Goal: Task Accomplishment & Management: Use online tool/utility

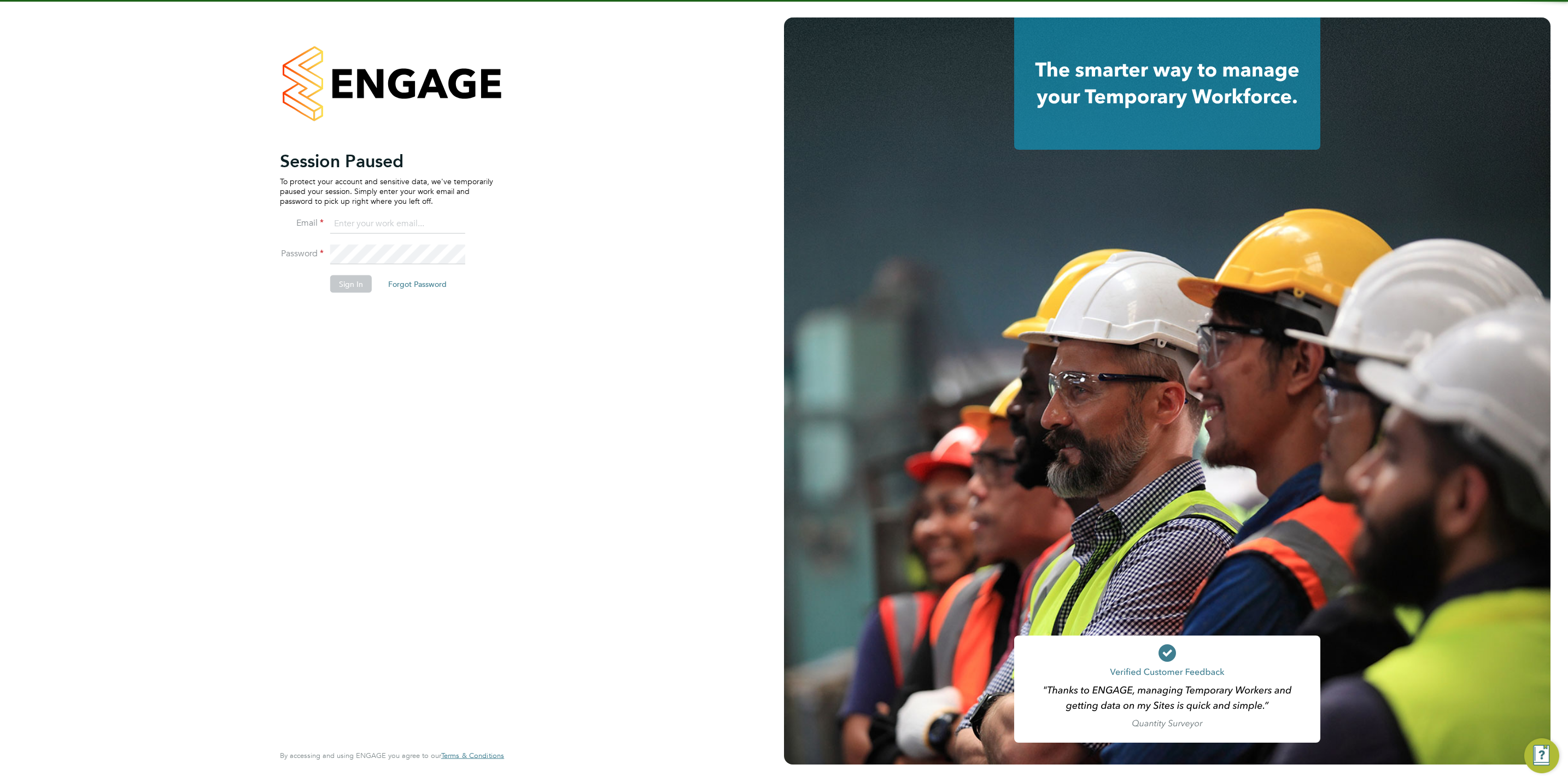
type input "chloe@protechltd.co.uk"
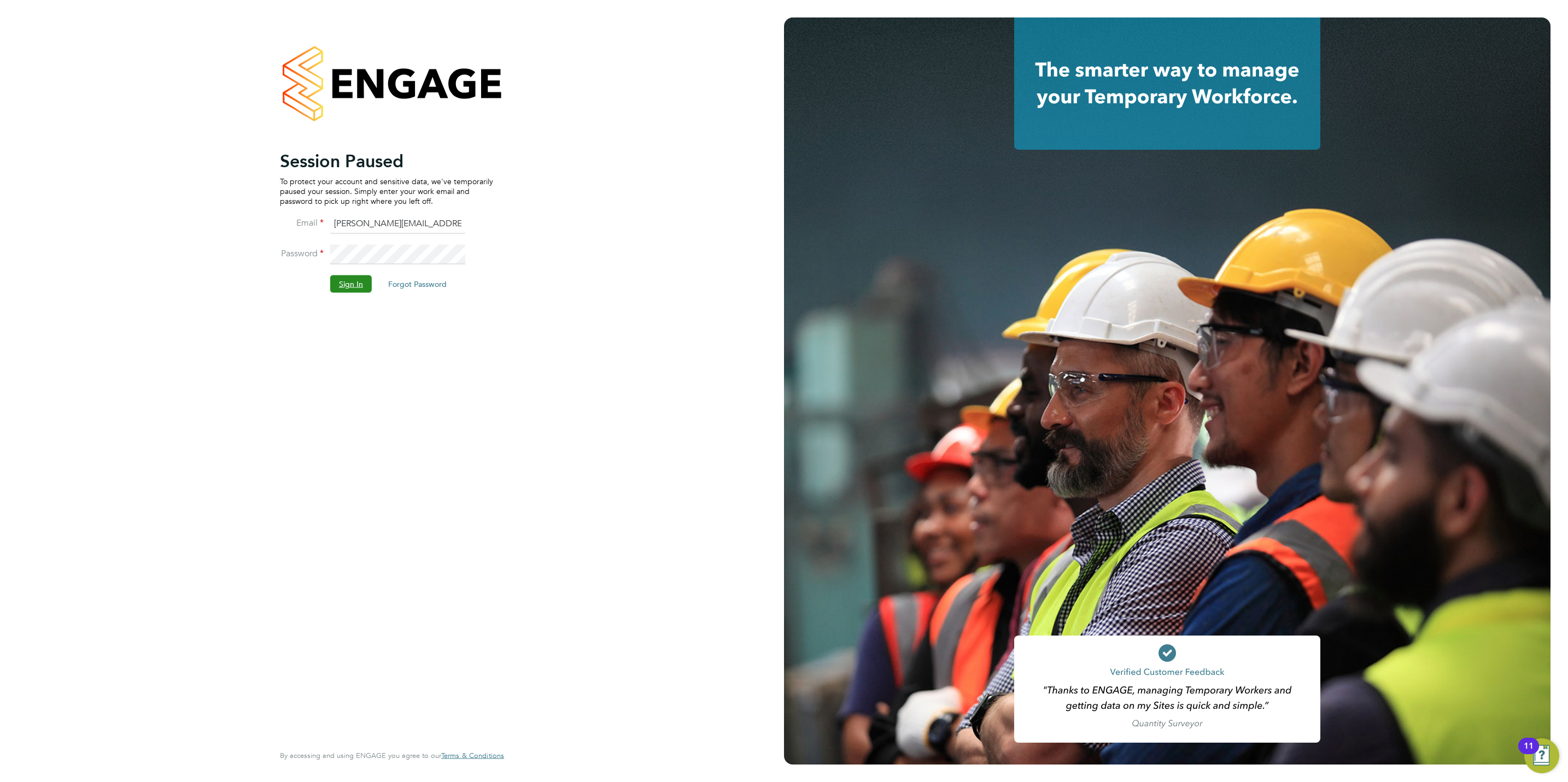
click at [355, 290] on button "Sign In" at bounding box center [350, 284] width 41 height 17
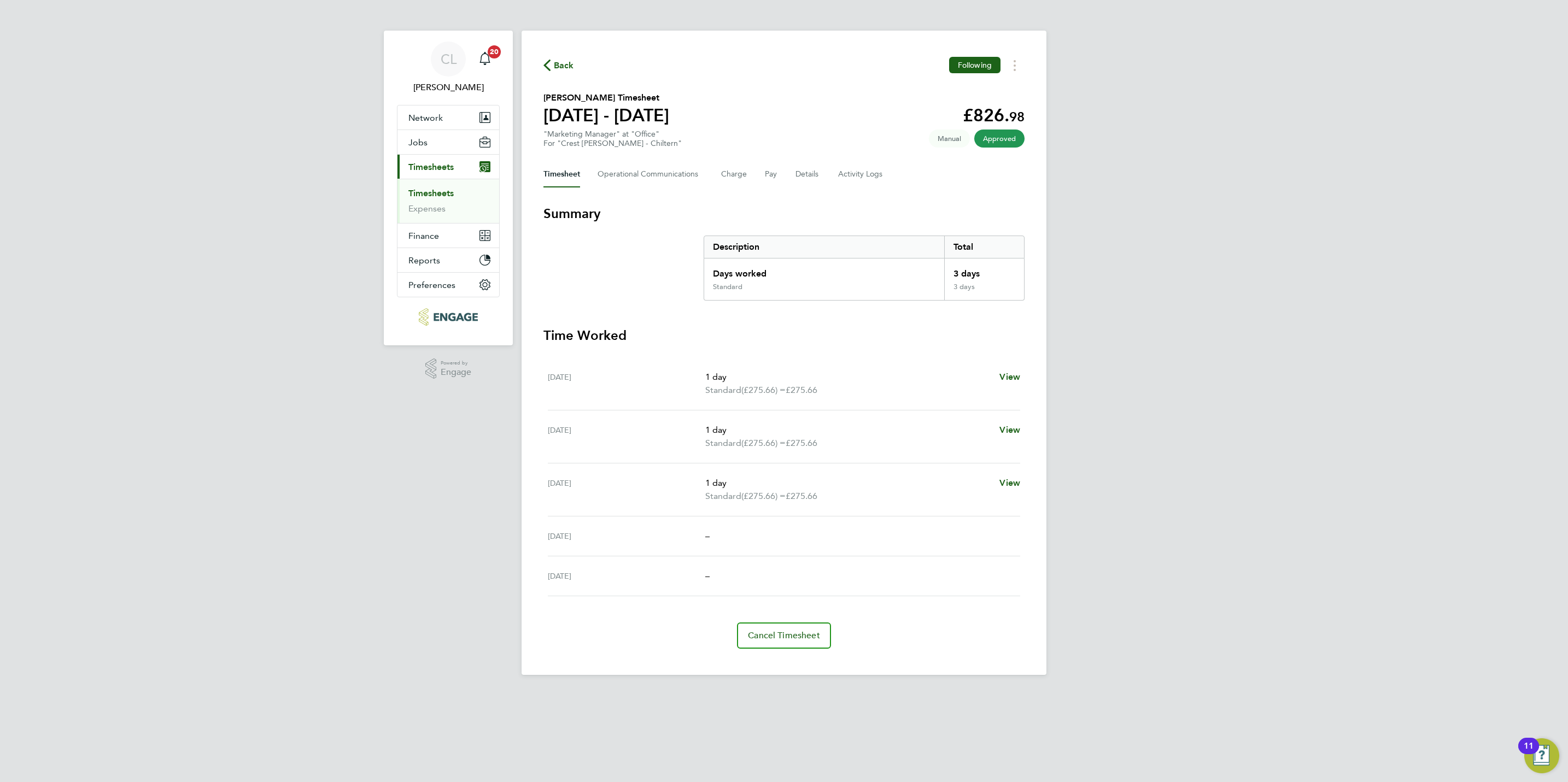
click at [456, 196] on li "Timesheets" at bounding box center [450, 196] width 82 height 15
click at [434, 187] on ul "Timesheets Expenses" at bounding box center [449, 200] width 102 height 44
click at [432, 200] on li "Timesheets" at bounding box center [450, 196] width 82 height 15
click at [429, 192] on link "Timesheets" at bounding box center [430, 193] width 45 height 11
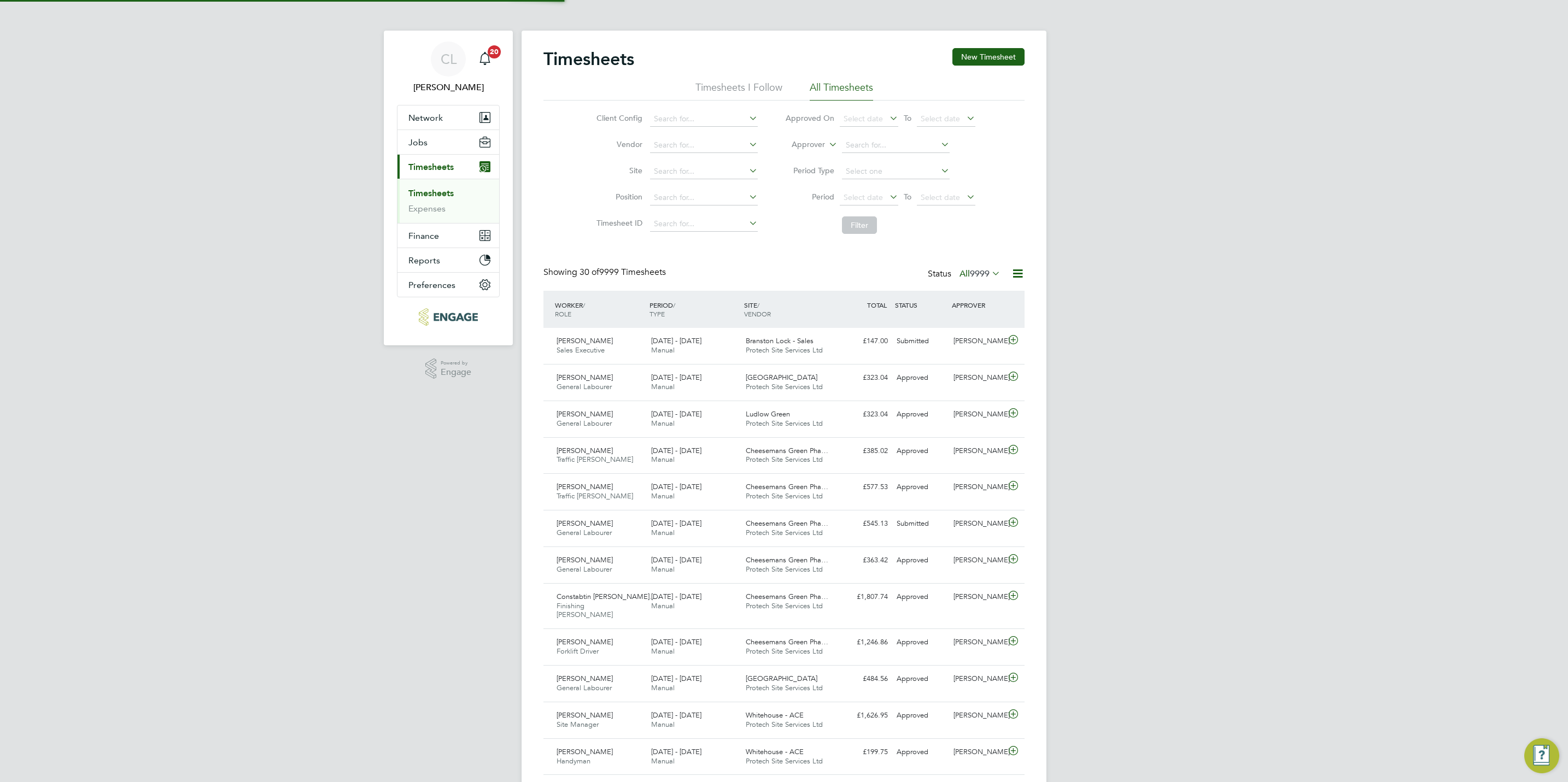
click at [877, 133] on li "Approver" at bounding box center [880, 145] width 218 height 26
click at [876, 140] on input at bounding box center [895, 146] width 107 height 15
click at [879, 173] on li "Stef an [PERSON_NAME]" at bounding box center [894, 175] width 108 height 14
type input "[PERSON_NAME]"
click at [858, 224] on button "Filter" at bounding box center [859, 225] width 35 height 17
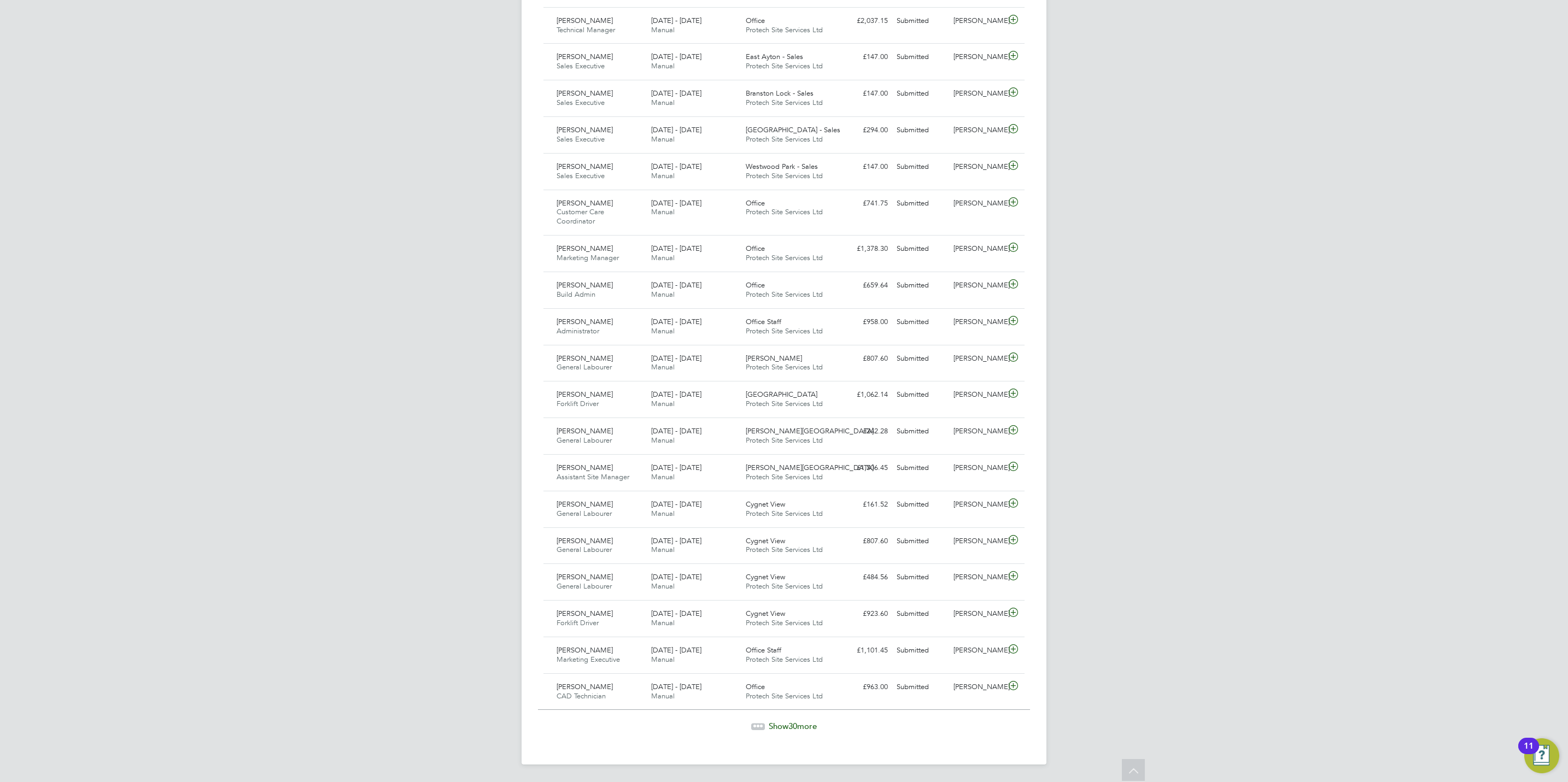
click at [795, 731] on span "30" at bounding box center [792, 725] width 9 height 11
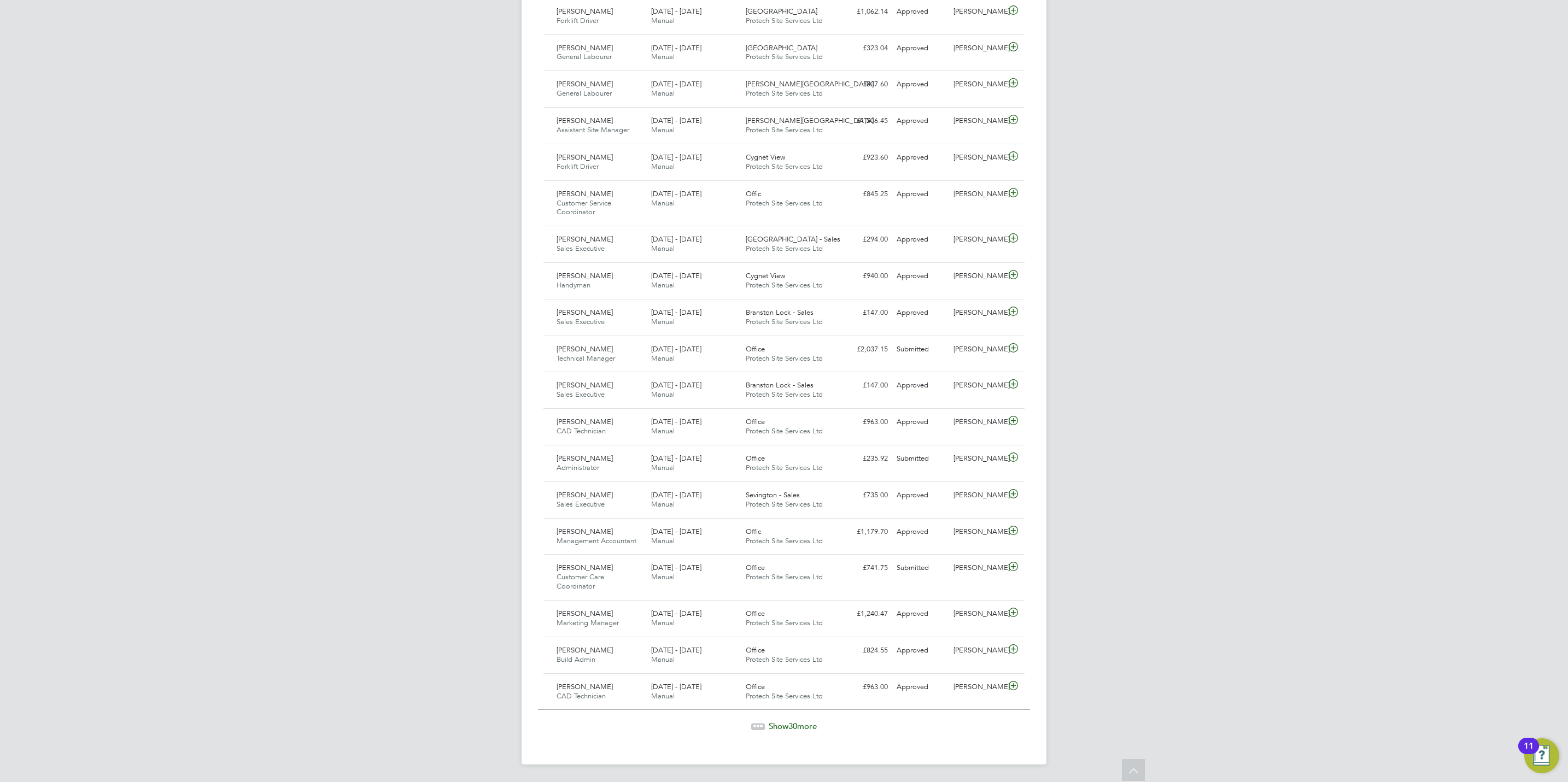
click at [805, 725] on span "Show 30 more" at bounding box center [793, 725] width 48 height 11
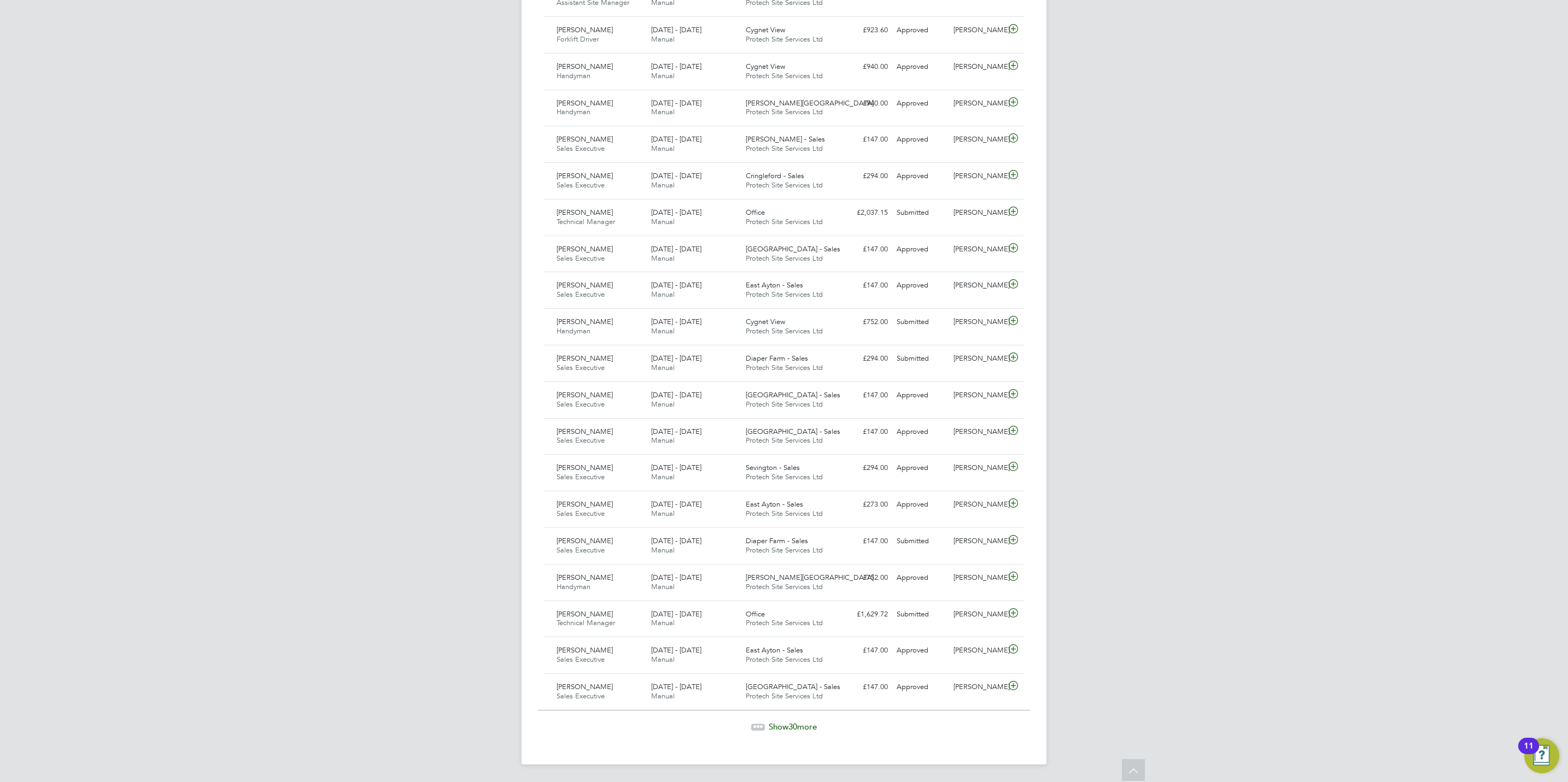
click at [788, 720] on div "Show 30 more" at bounding box center [783, 719] width 492 height 27
click at [788, 730] on span "30" at bounding box center [792, 726] width 9 height 11
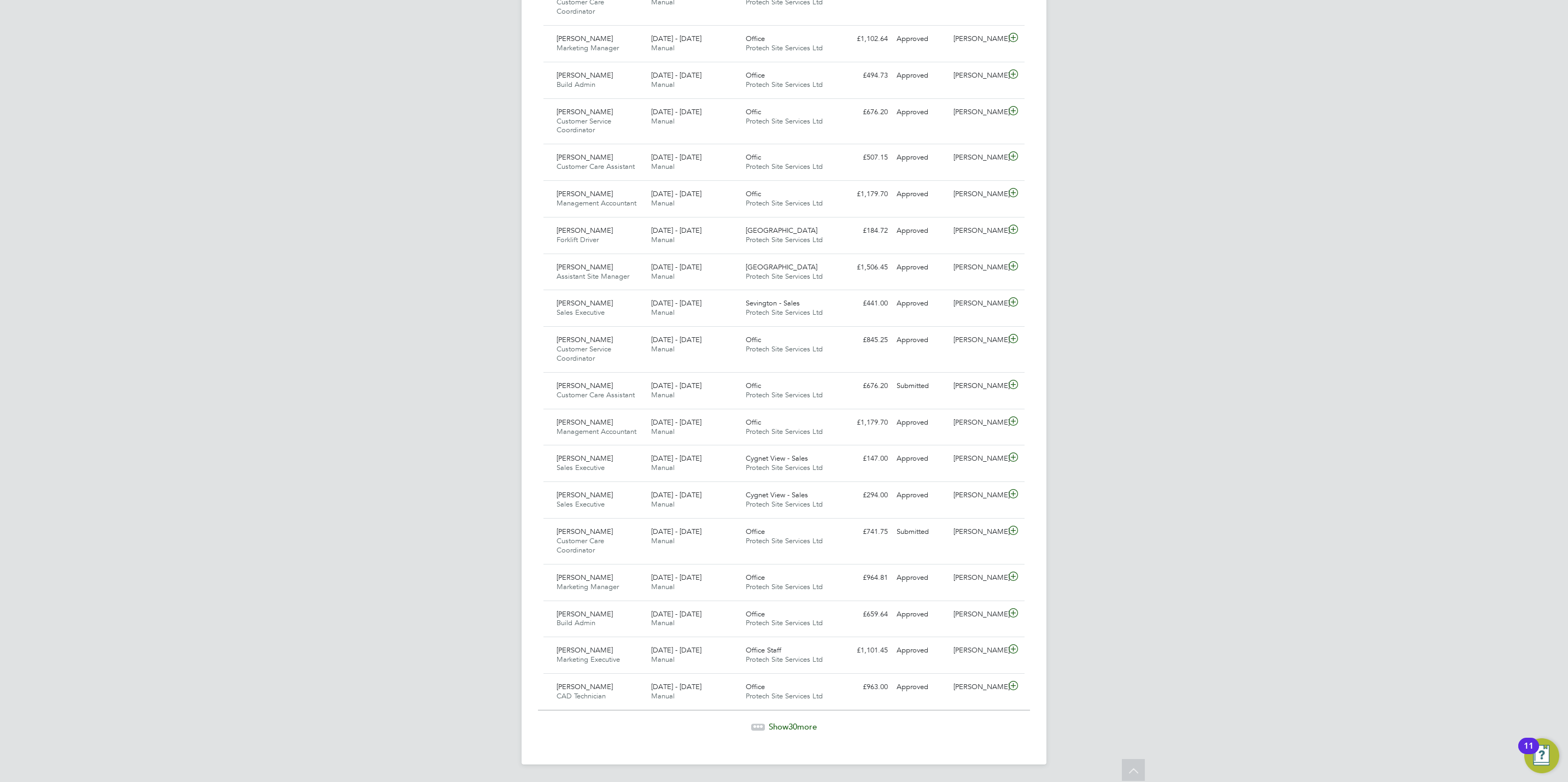
click at [777, 725] on span "Show 30 more" at bounding box center [793, 726] width 48 height 11
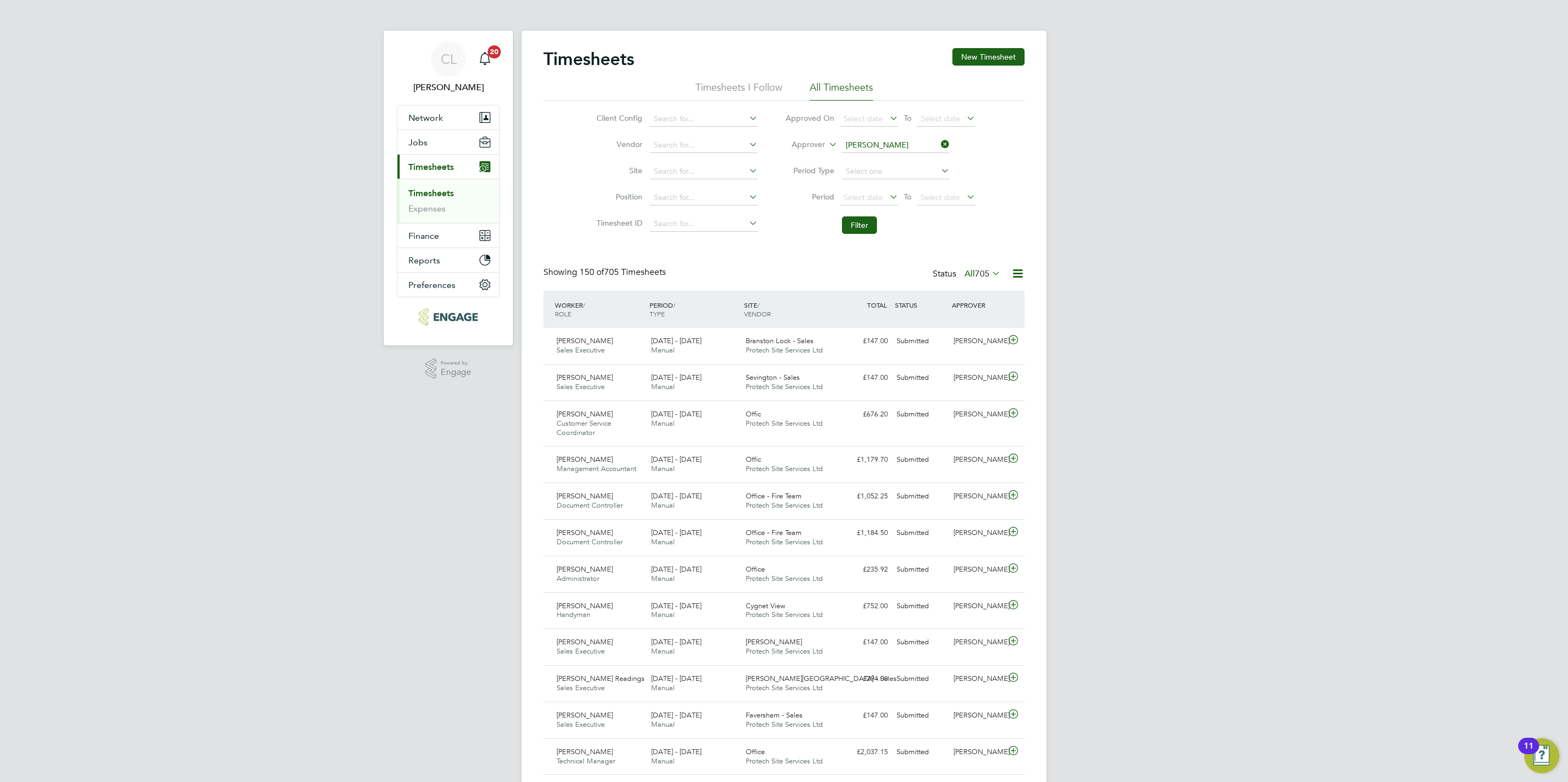
drag, startPoint x: 1218, startPoint y: 583, endPoint x: 1176, endPoint y: 218, distance: 367.4
click at [986, 271] on span "705" at bounding box center [981, 273] width 14 height 11
click at [976, 329] on li "Submitted" at bounding box center [971, 325] width 50 height 15
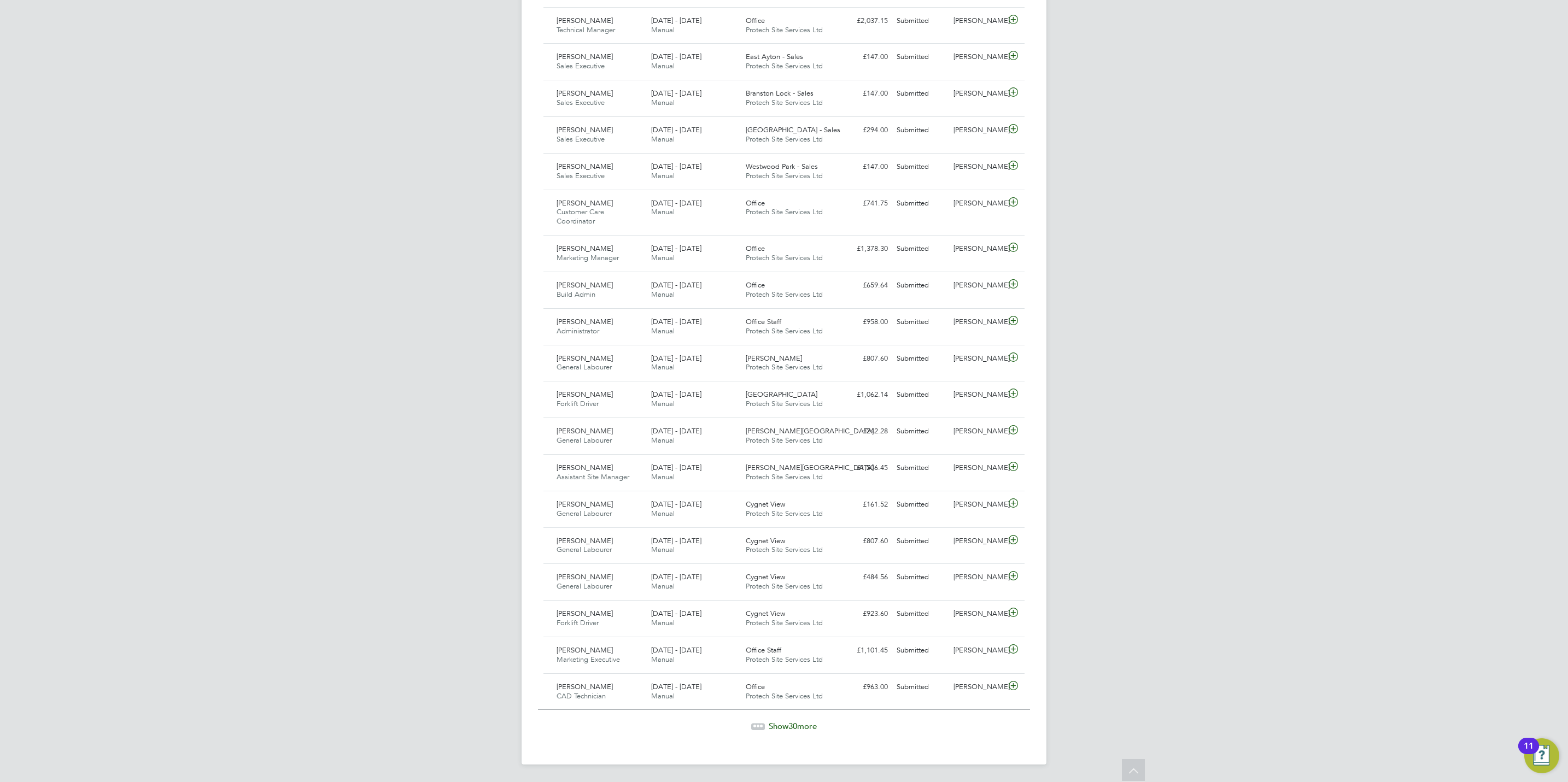
click at [769, 733] on div "Timesheets New Timesheet Timesheets I Follow All Timesheets Client Config Vendo…" at bounding box center [783, 32] width 524 height 1465
click at [772, 728] on span "Show 30 more" at bounding box center [793, 725] width 48 height 11
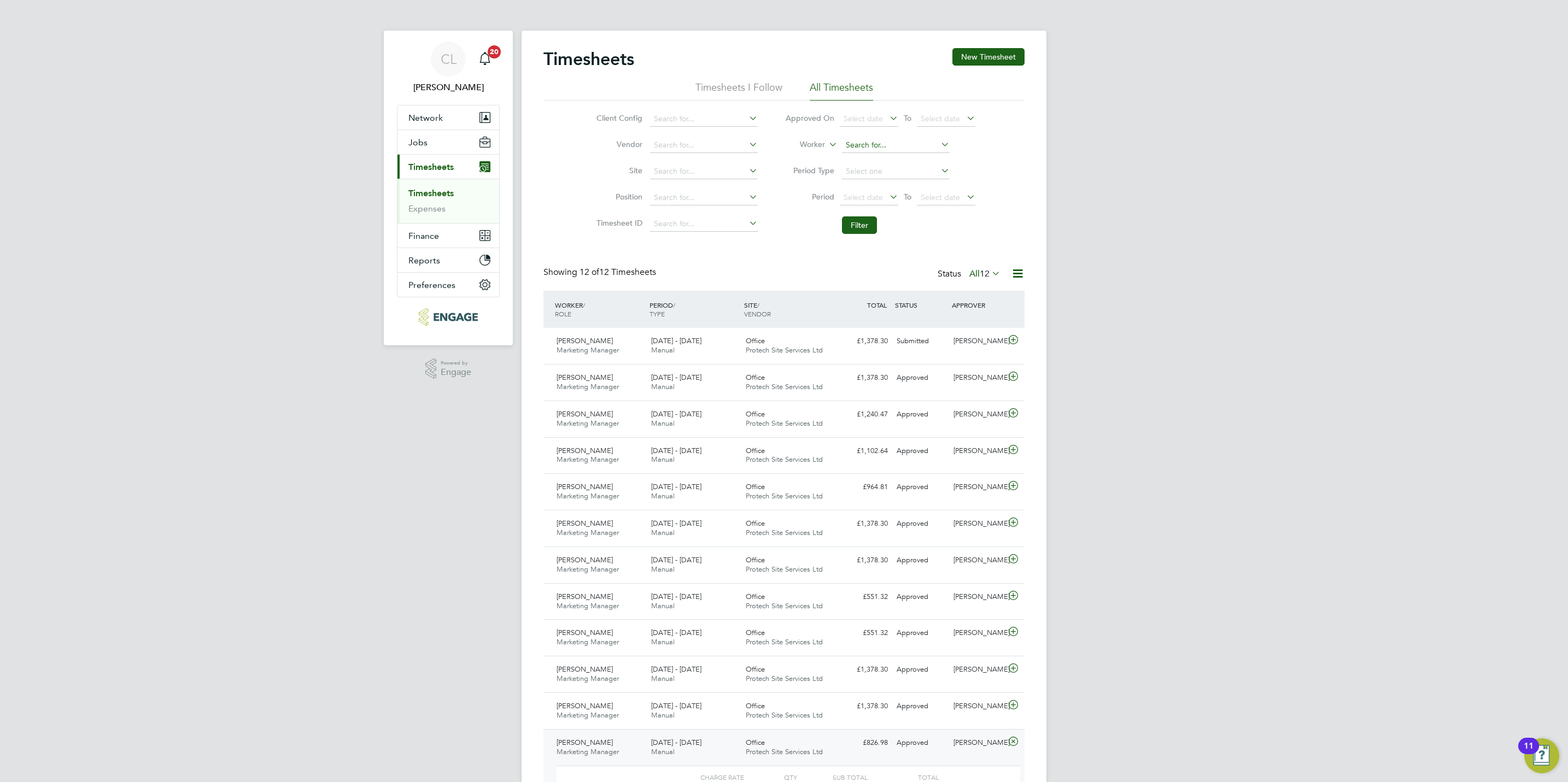
click at [888, 150] on input at bounding box center [895, 146] width 107 height 15
type input "[PERSON_NAME]"
click at [421, 194] on link "Timesheets" at bounding box center [430, 193] width 45 height 11
click at [806, 143] on label "Worker" at bounding box center [799, 144] width 49 height 11
click at [803, 166] on li "Approver" at bounding box center [797, 172] width 54 height 14
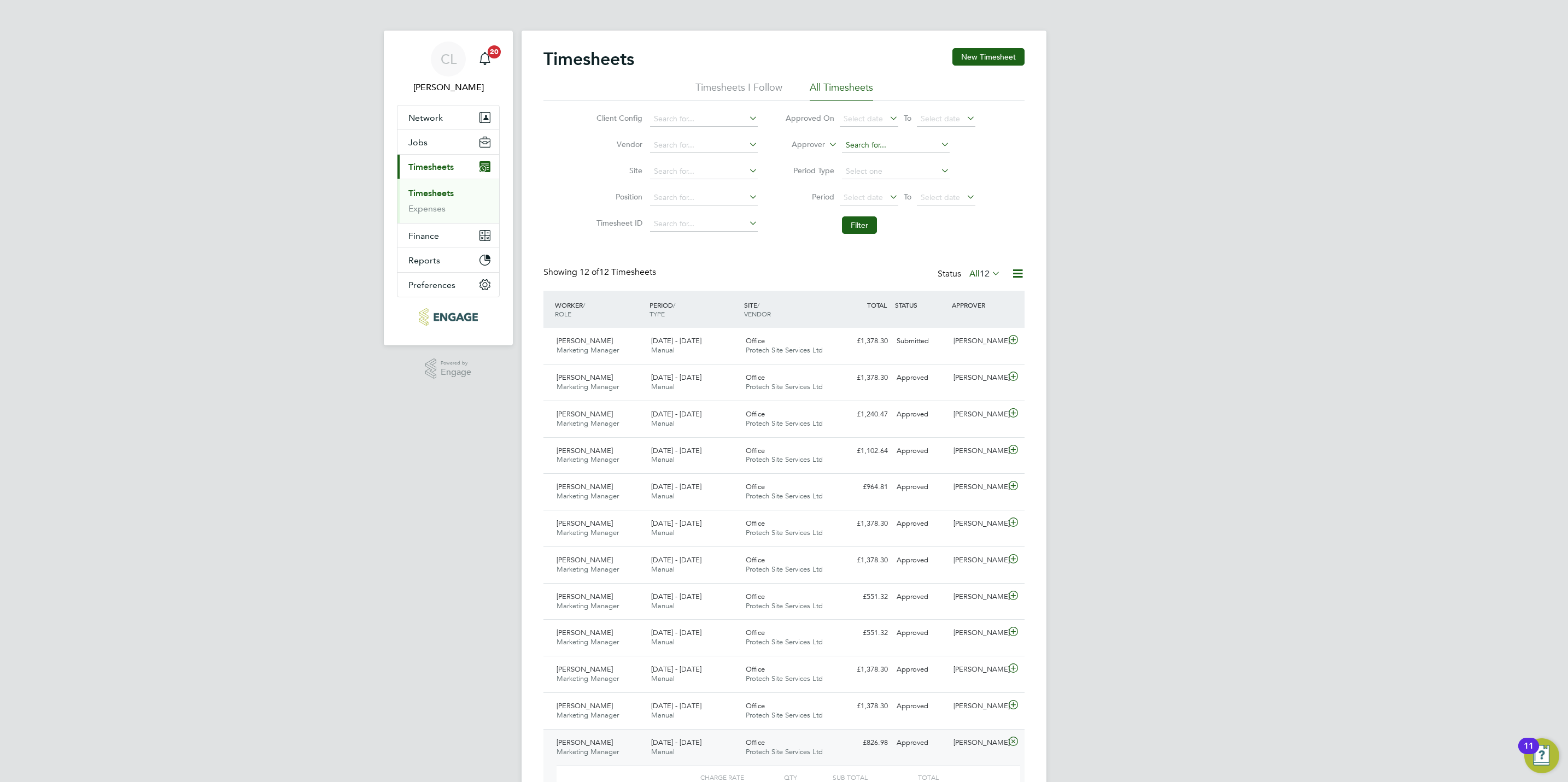
click at [884, 150] on input at bounding box center [895, 146] width 107 height 15
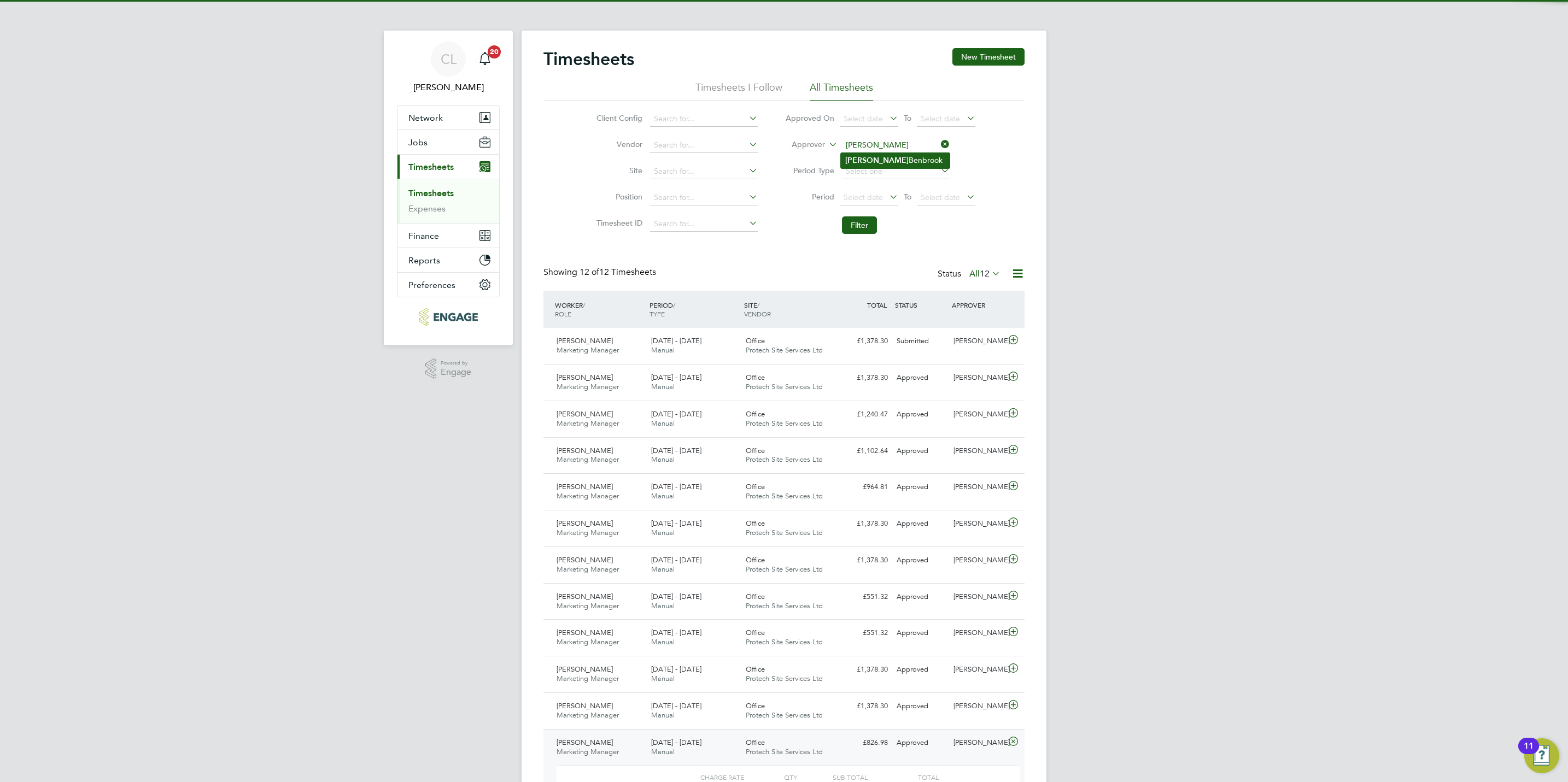
click at [867, 160] on li "[PERSON_NAME]" at bounding box center [894, 160] width 108 height 14
type input "[PERSON_NAME]"
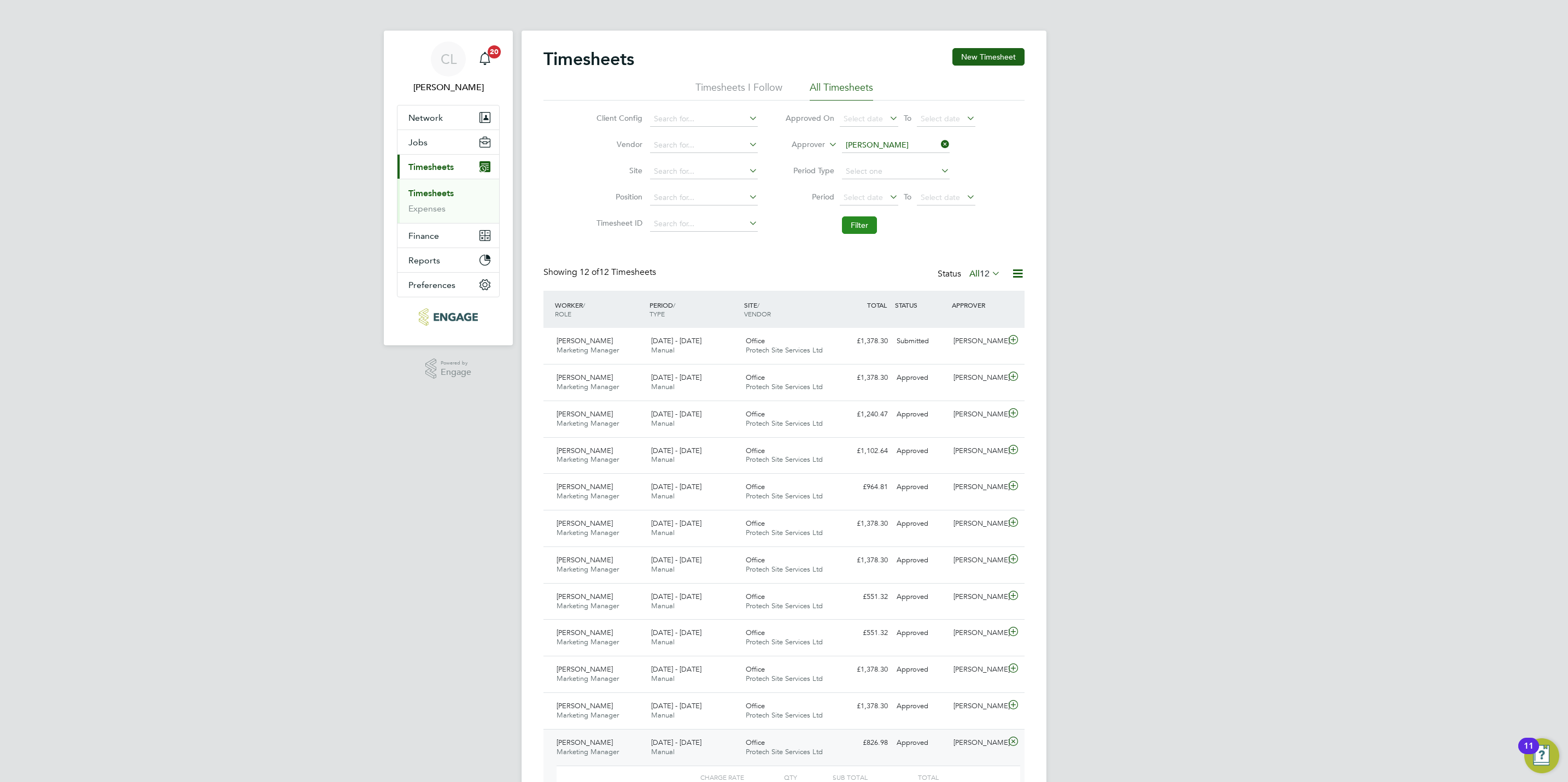
click at [860, 223] on button "Filter" at bounding box center [859, 225] width 35 height 17
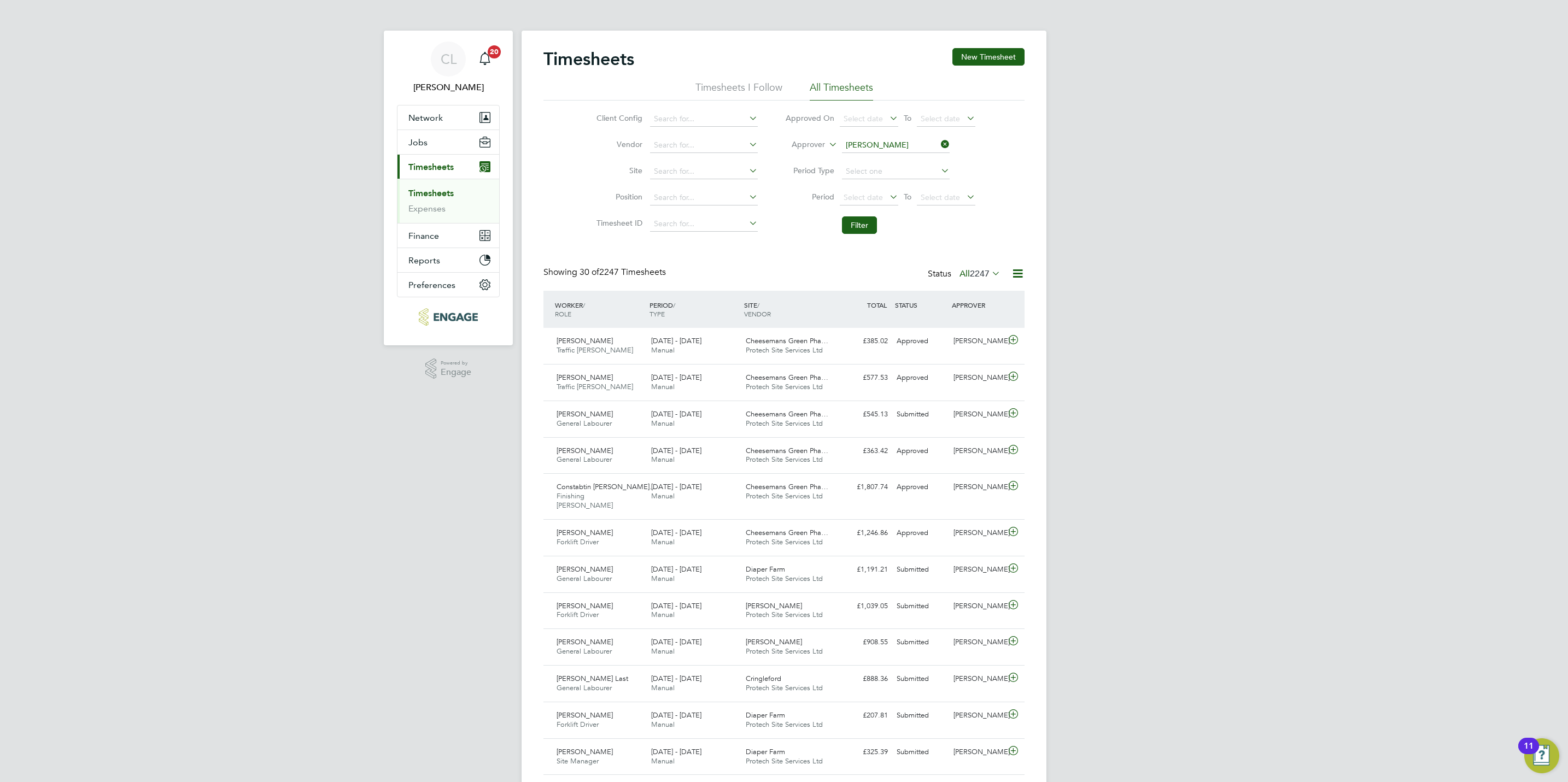
click at [975, 269] on span "2247" at bounding box center [980, 273] width 20 height 11
click at [975, 330] on li "Submitted" at bounding box center [964, 325] width 50 height 15
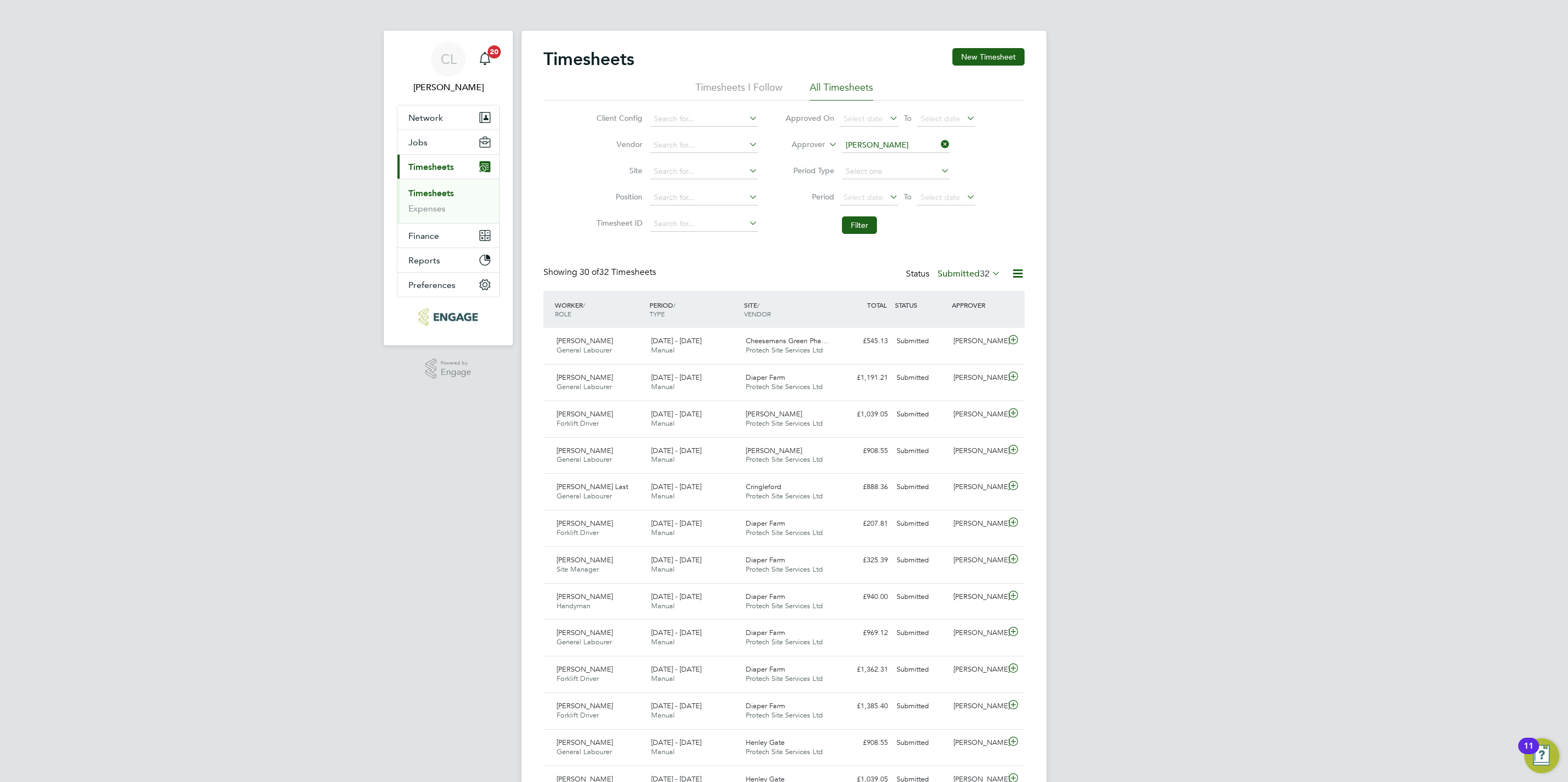
click at [28, 326] on div "CL [PERSON_NAME] Notifications 20 Applications: Network Team Members Businesses…" at bounding box center [784, 748] width 1568 height 1495
click at [797, 145] on label "Approver" at bounding box center [799, 144] width 49 height 11
click at [795, 162] on li "Worker" at bounding box center [797, 157] width 54 height 14
click at [863, 150] on input at bounding box center [895, 146] width 107 height 15
click at [874, 157] on li "[PERSON_NAME]" at bounding box center [894, 160] width 108 height 14
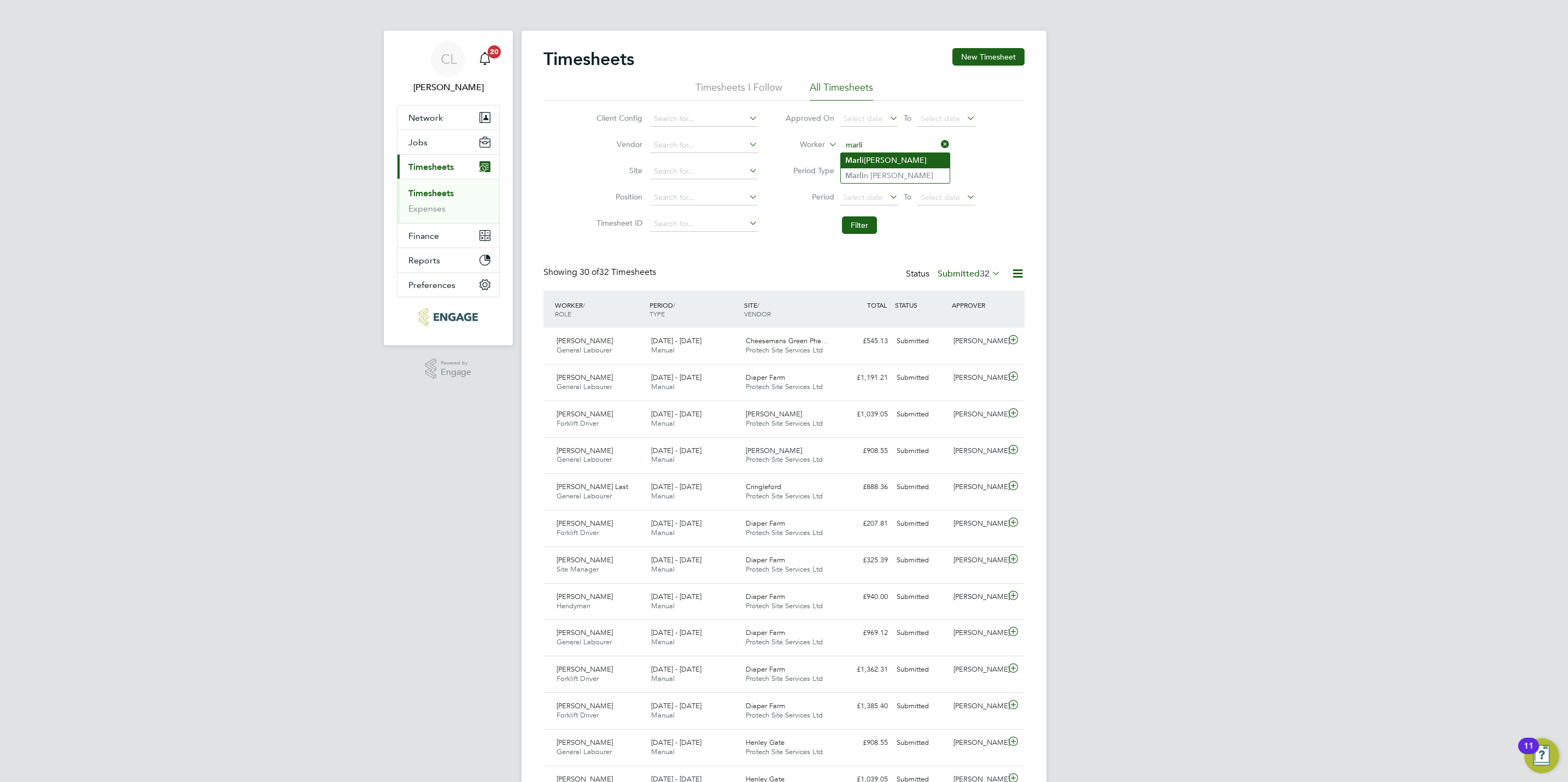
type input "[PERSON_NAME]"
click at [855, 231] on button "Filter" at bounding box center [859, 225] width 35 height 17
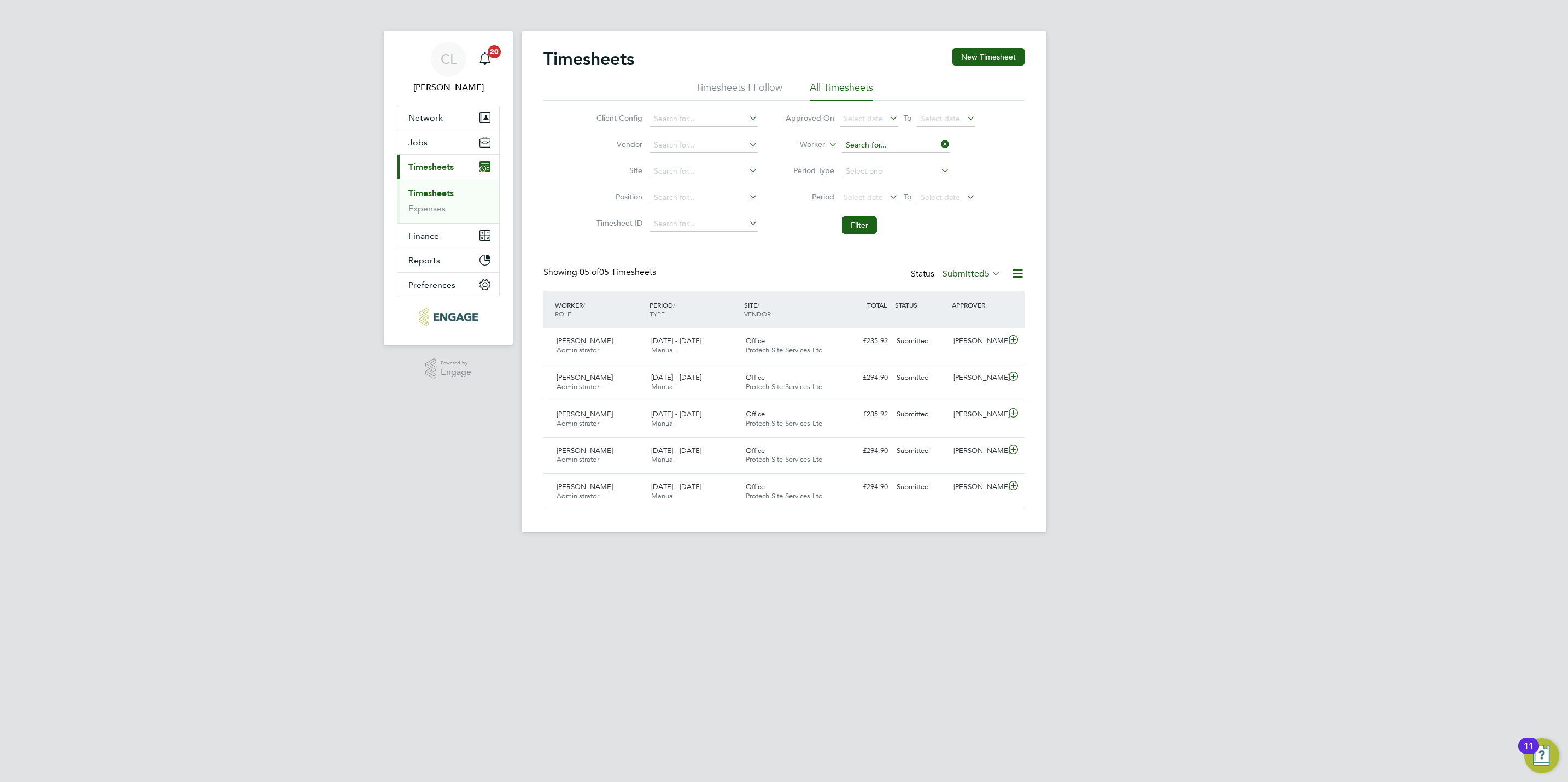
click at [884, 143] on input at bounding box center [895, 146] width 107 height 15
click at [881, 159] on li "[PERSON_NAME] B [PERSON_NAME]" at bounding box center [894, 160] width 108 height 14
type input "[PERSON_NAME]"
click at [860, 230] on button "Filter" at bounding box center [859, 225] width 35 height 17
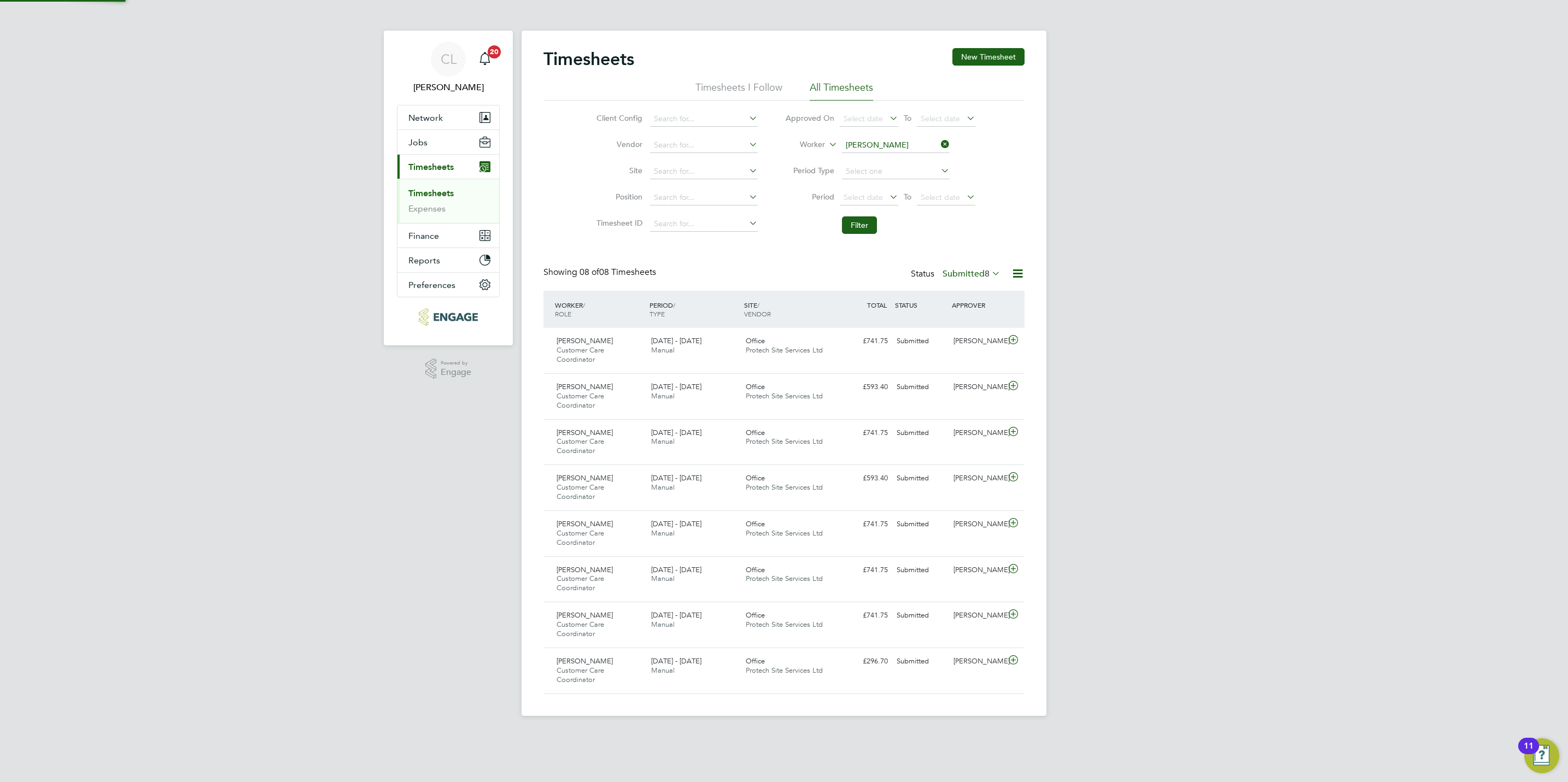
scroll to position [36, 95]
click at [938, 143] on icon at bounding box center [938, 145] width 0 height 15
click at [826, 147] on icon at bounding box center [826, 142] width 0 height 10
click at [807, 173] on li "Approver" at bounding box center [797, 172] width 54 height 14
click at [870, 150] on input at bounding box center [895, 146] width 107 height 15
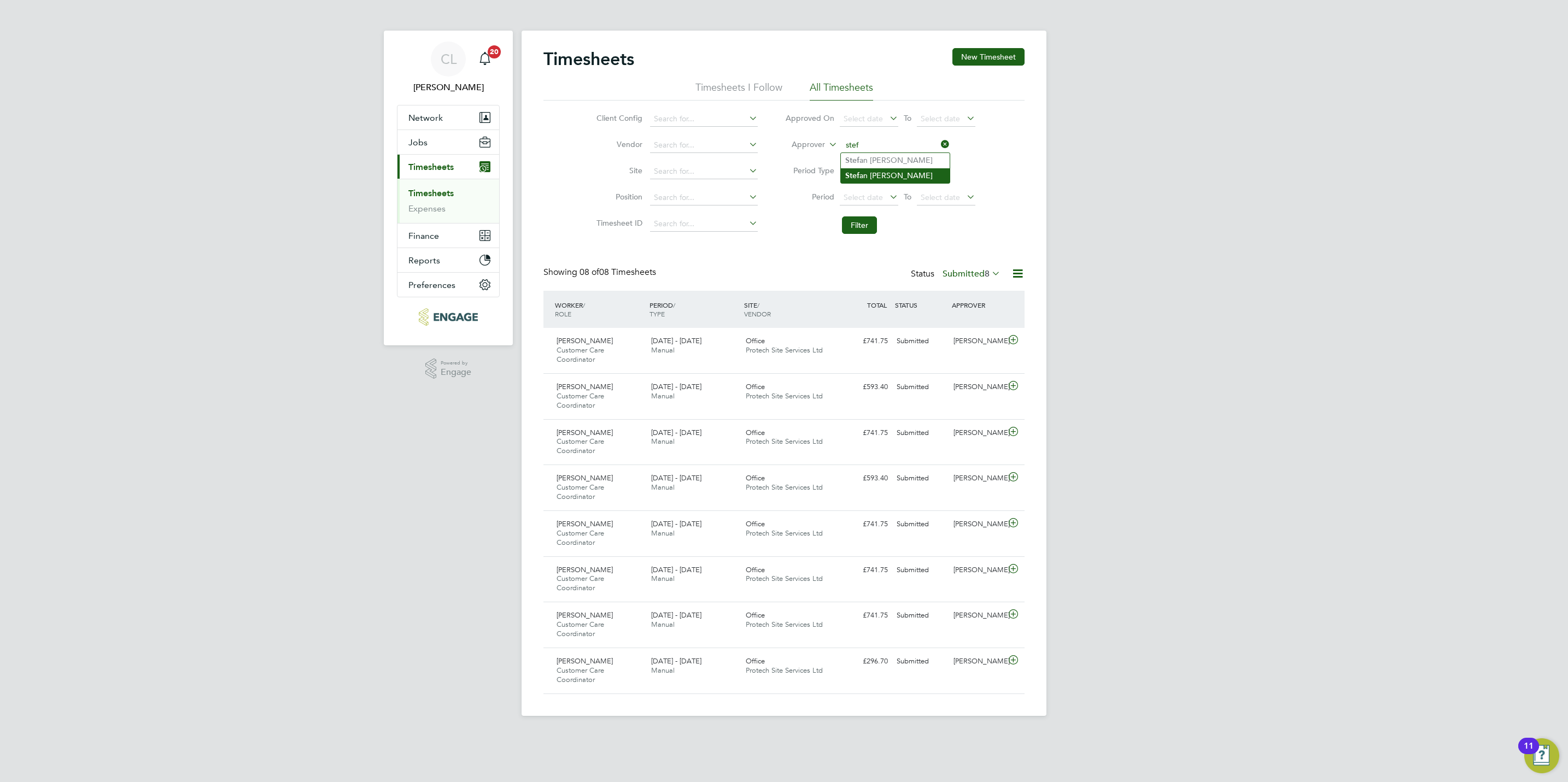
click at [876, 172] on li "Stef an [PERSON_NAME]" at bounding box center [894, 175] width 108 height 14
type input "[PERSON_NAME]"
click at [862, 234] on button "Filter" at bounding box center [859, 225] width 35 height 17
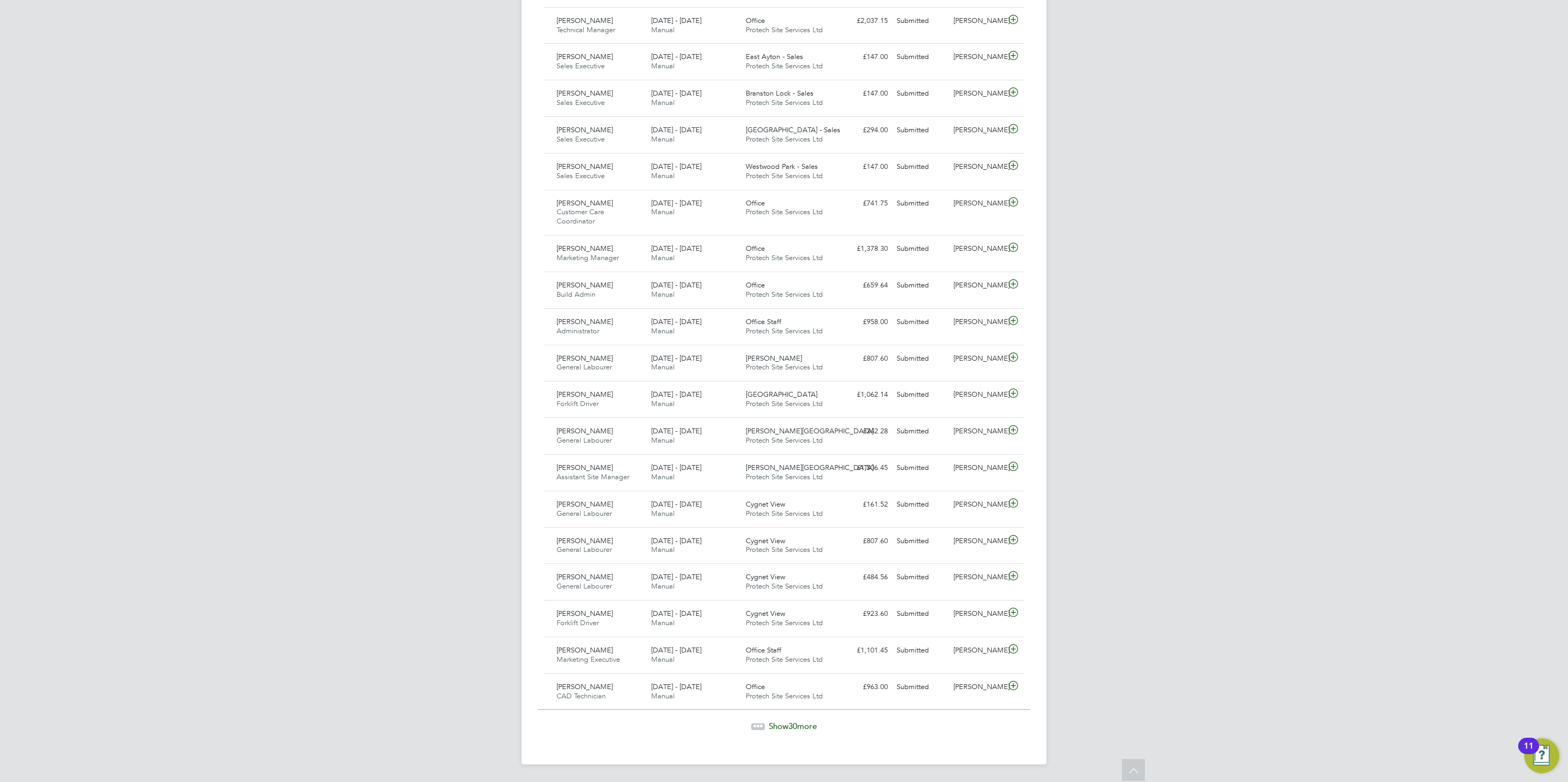
click at [804, 733] on div "Timesheets New Timesheet Timesheets I Follow All Timesheets Client Config Vendo…" at bounding box center [783, 32] width 524 height 1465
click at [804, 721] on span "Show 30 more" at bounding box center [793, 725] width 48 height 11
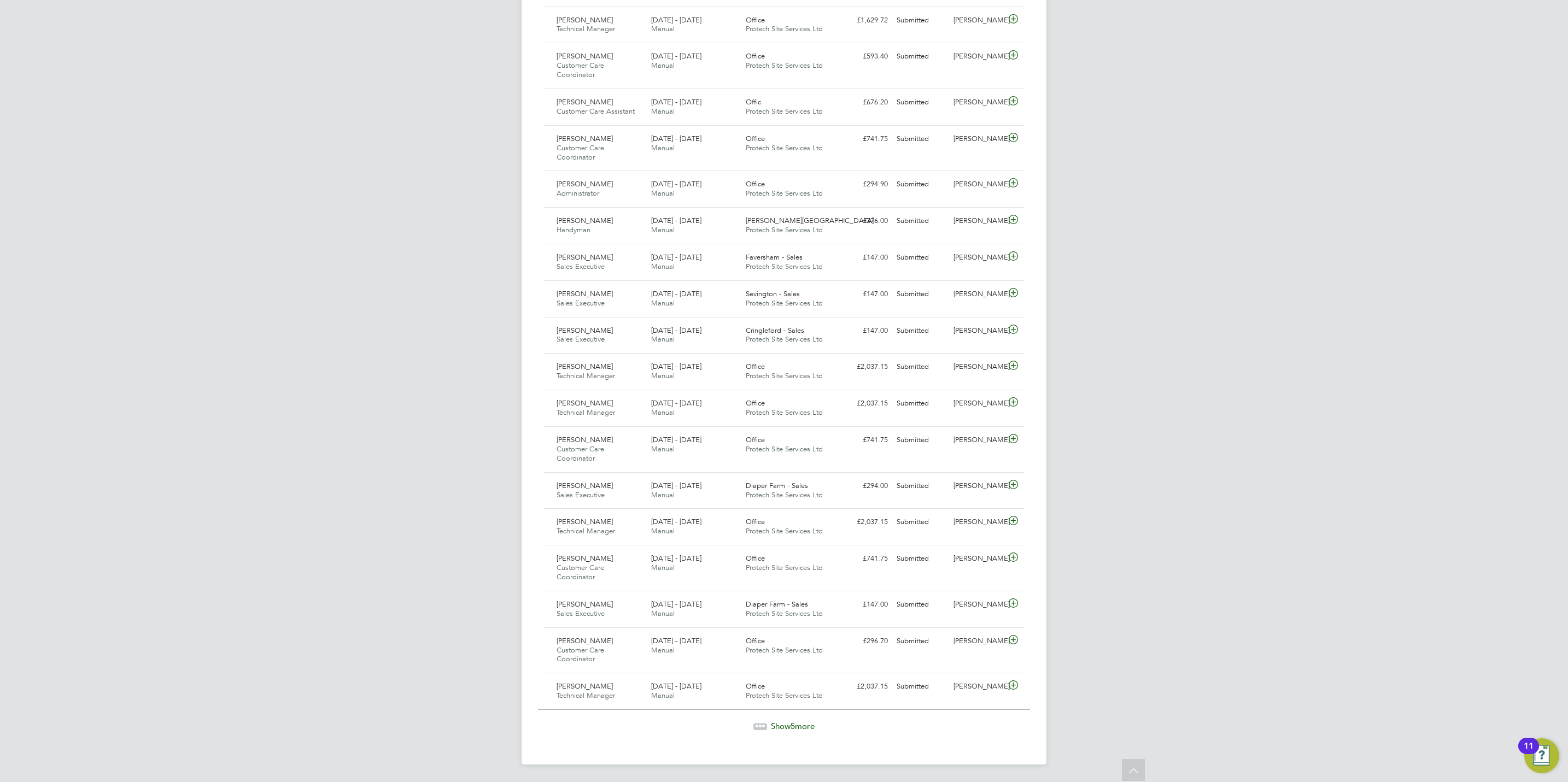
click at [792, 725] on span "5" at bounding box center [793, 725] width 5 height 11
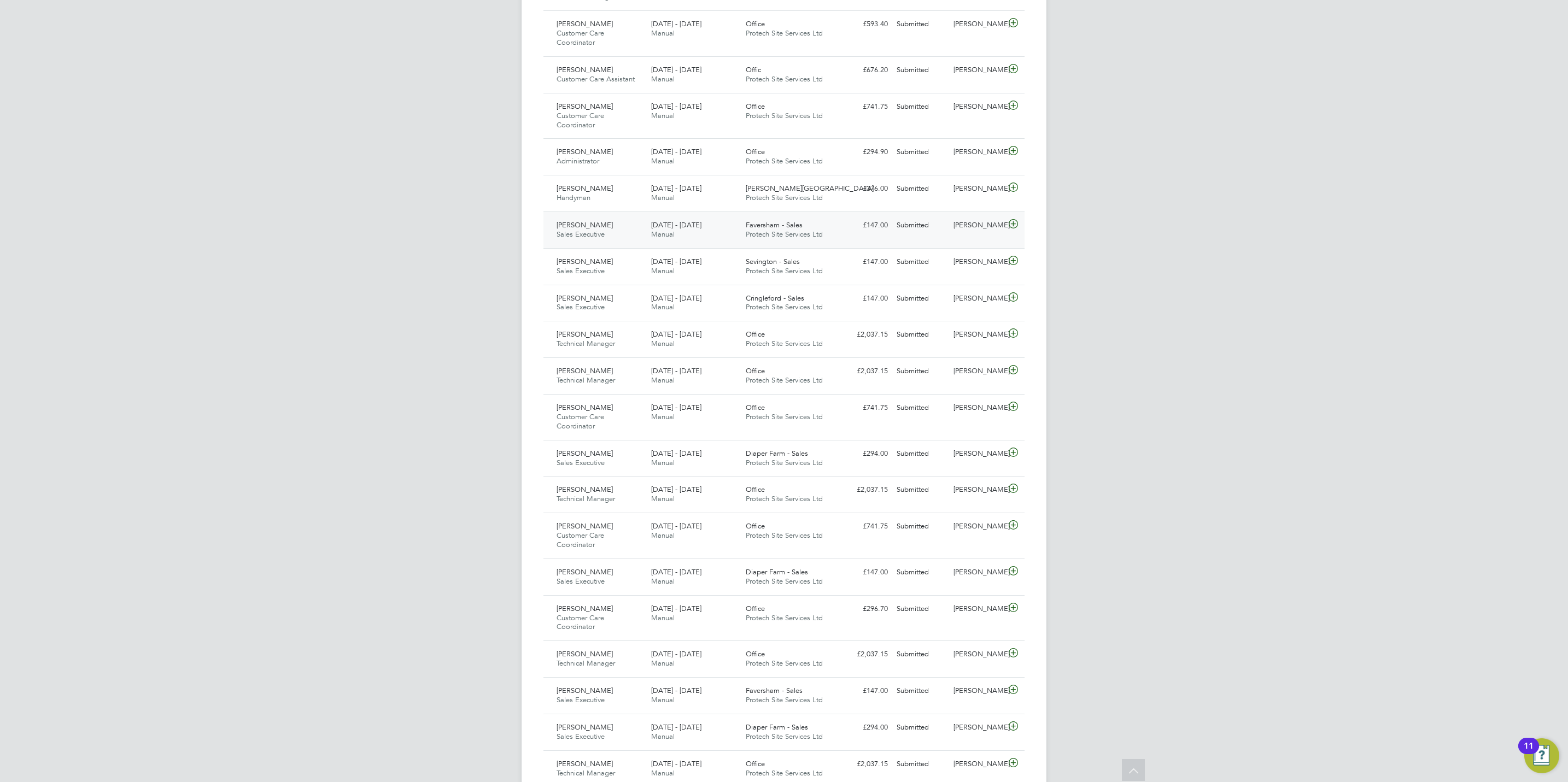
scroll to position [1895, 0]
